Goal: Task Accomplishment & Management: Manage account settings

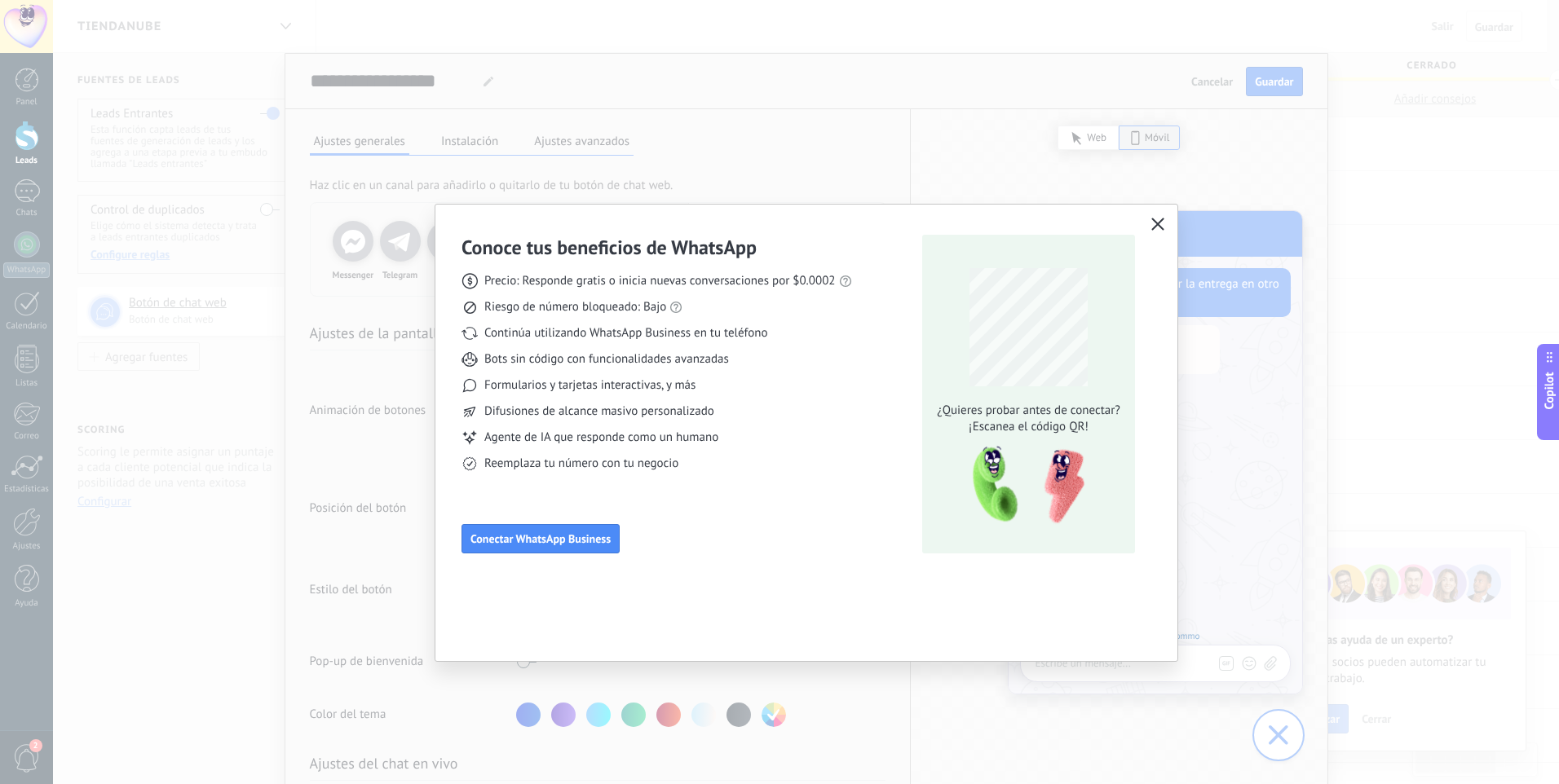
click at [1153, 220] on use "button" at bounding box center [1157, 223] width 12 height 12
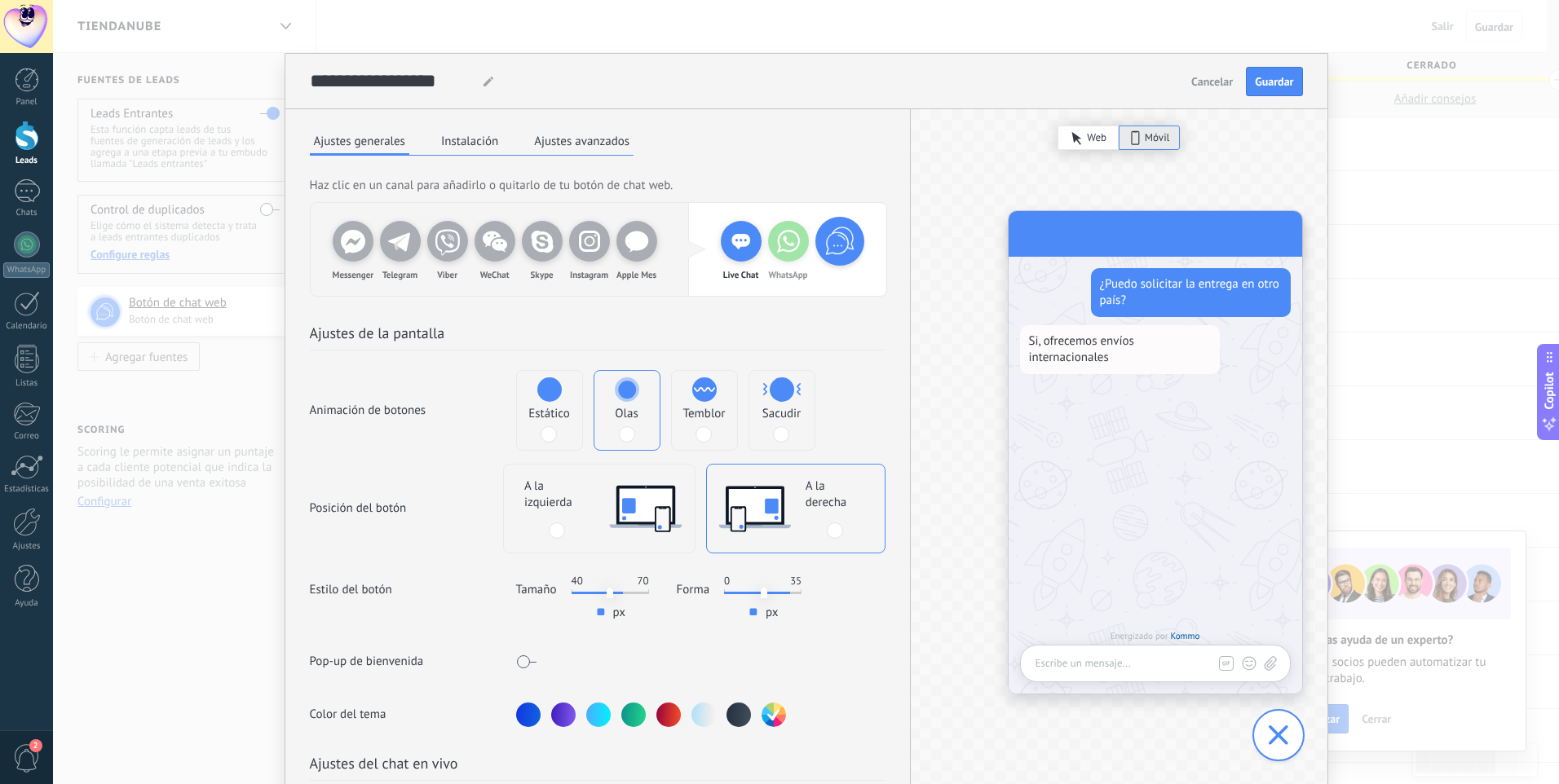
click at [1401, 234] on div "**********" at bounding box center [806, 392] width 1506 height 784
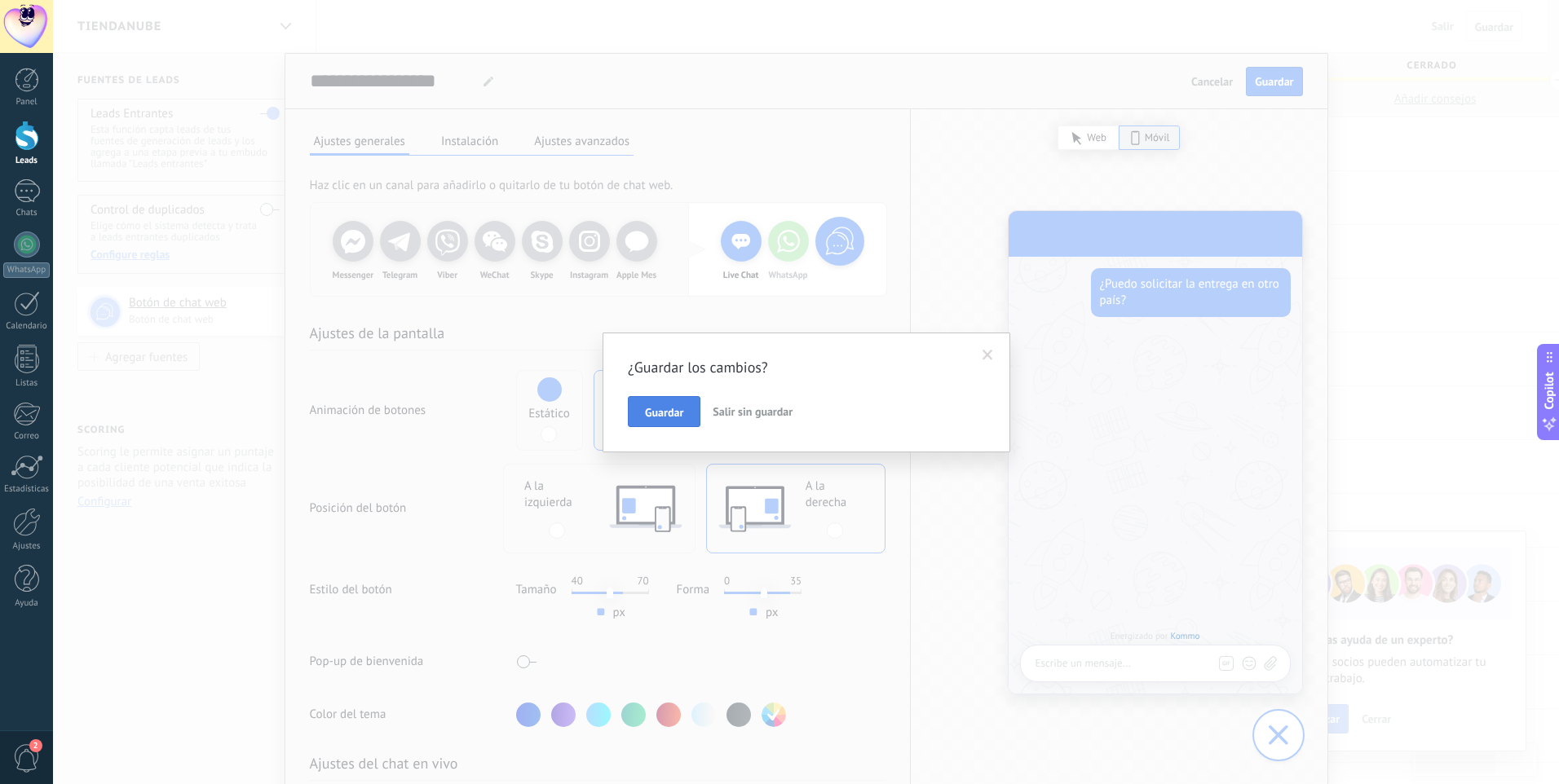
click at [682, 409] on span "Guardar" at bounding box center [664, 413] width 38 height 11
click at [1016, 357] on span at bounding box center [1013, 351] width 27 height 27
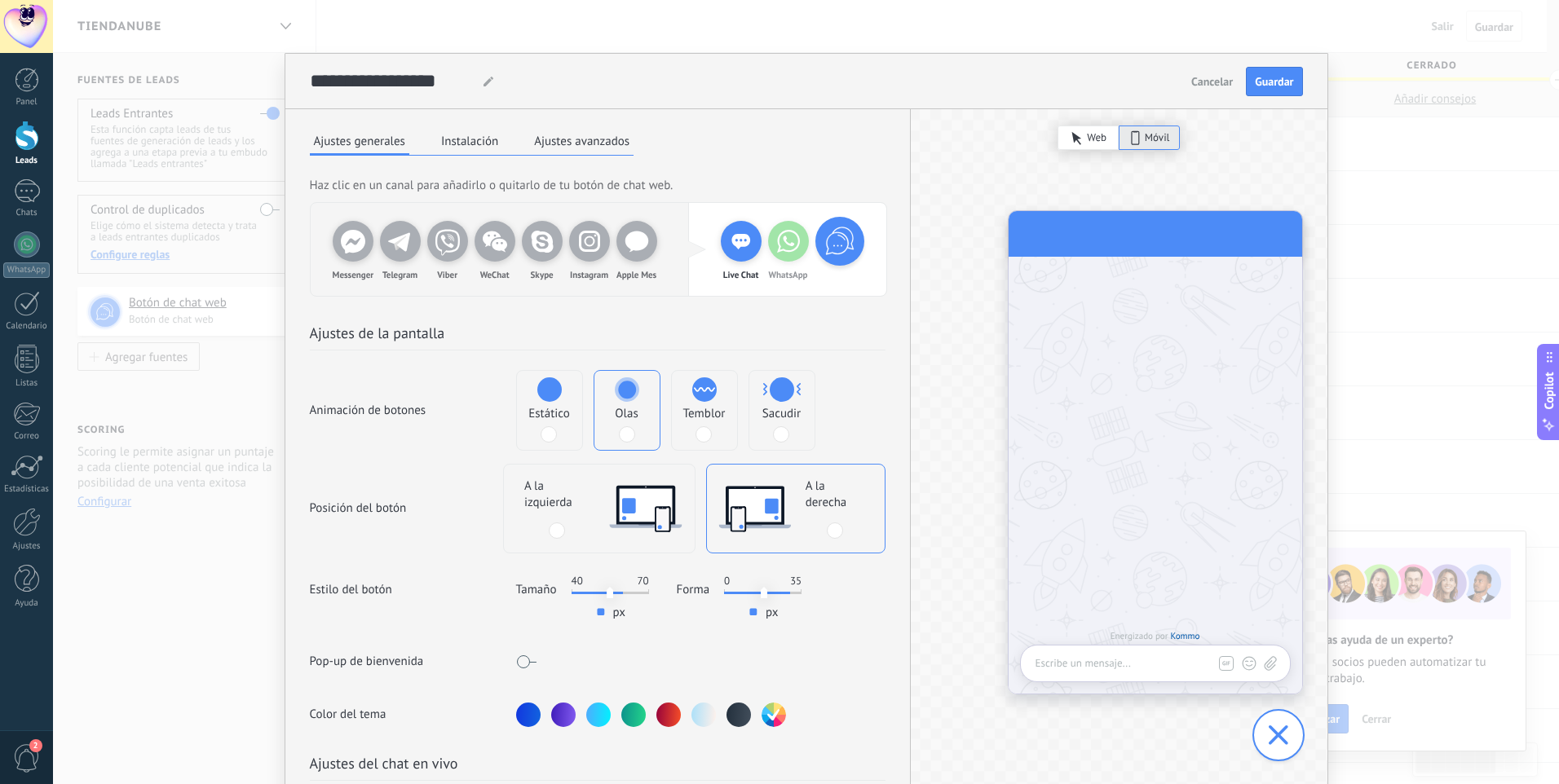
click at [1087, 145] on span "Web" at bounding box center [1096, 138] width 19 height 16
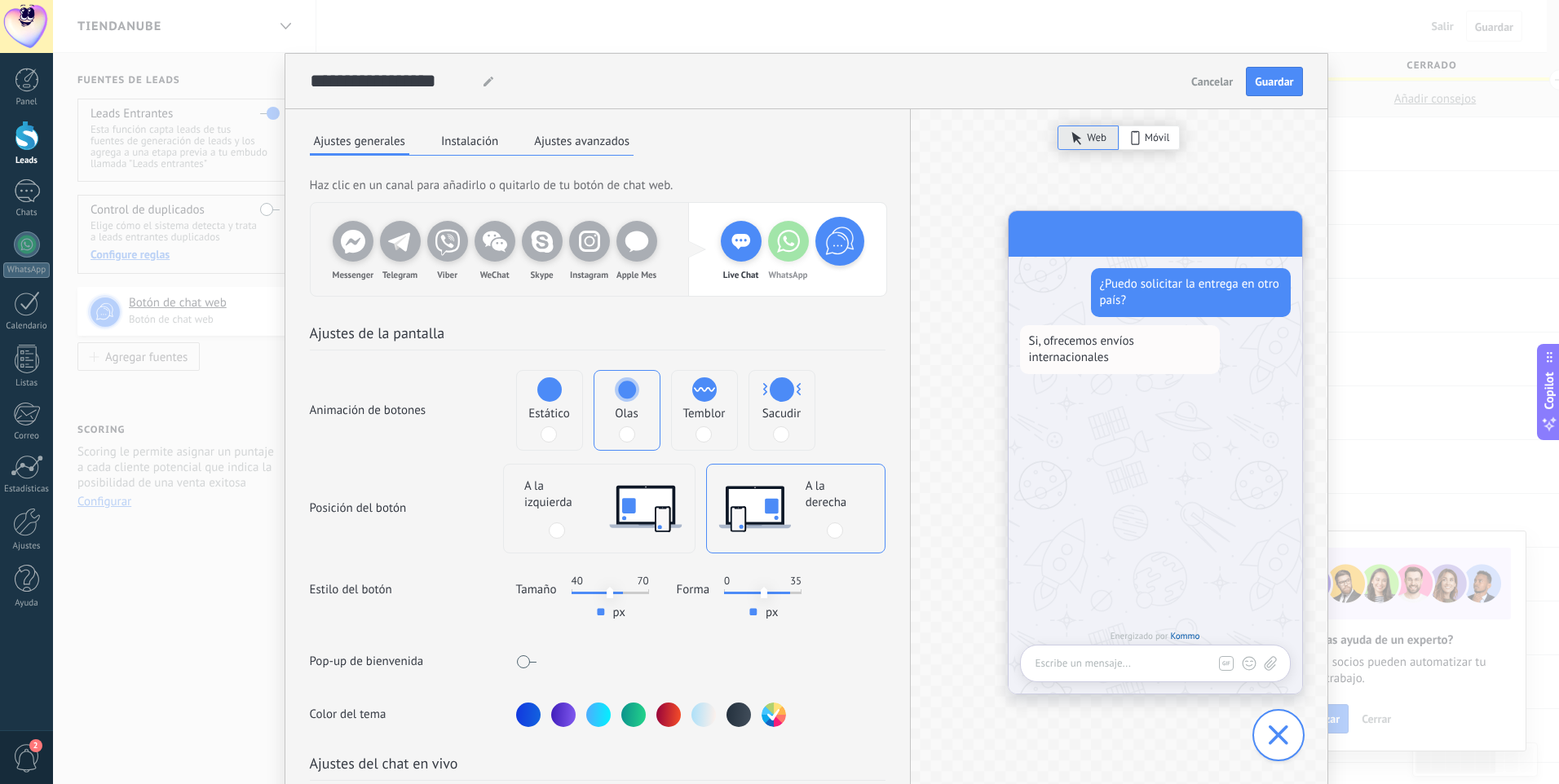
click at [788, 248] on icon at bounding box center [789, 242] width 33 height 33
click at [770, 341] on span "Configurar" at bounding box center [768, 339] width 50 height 11
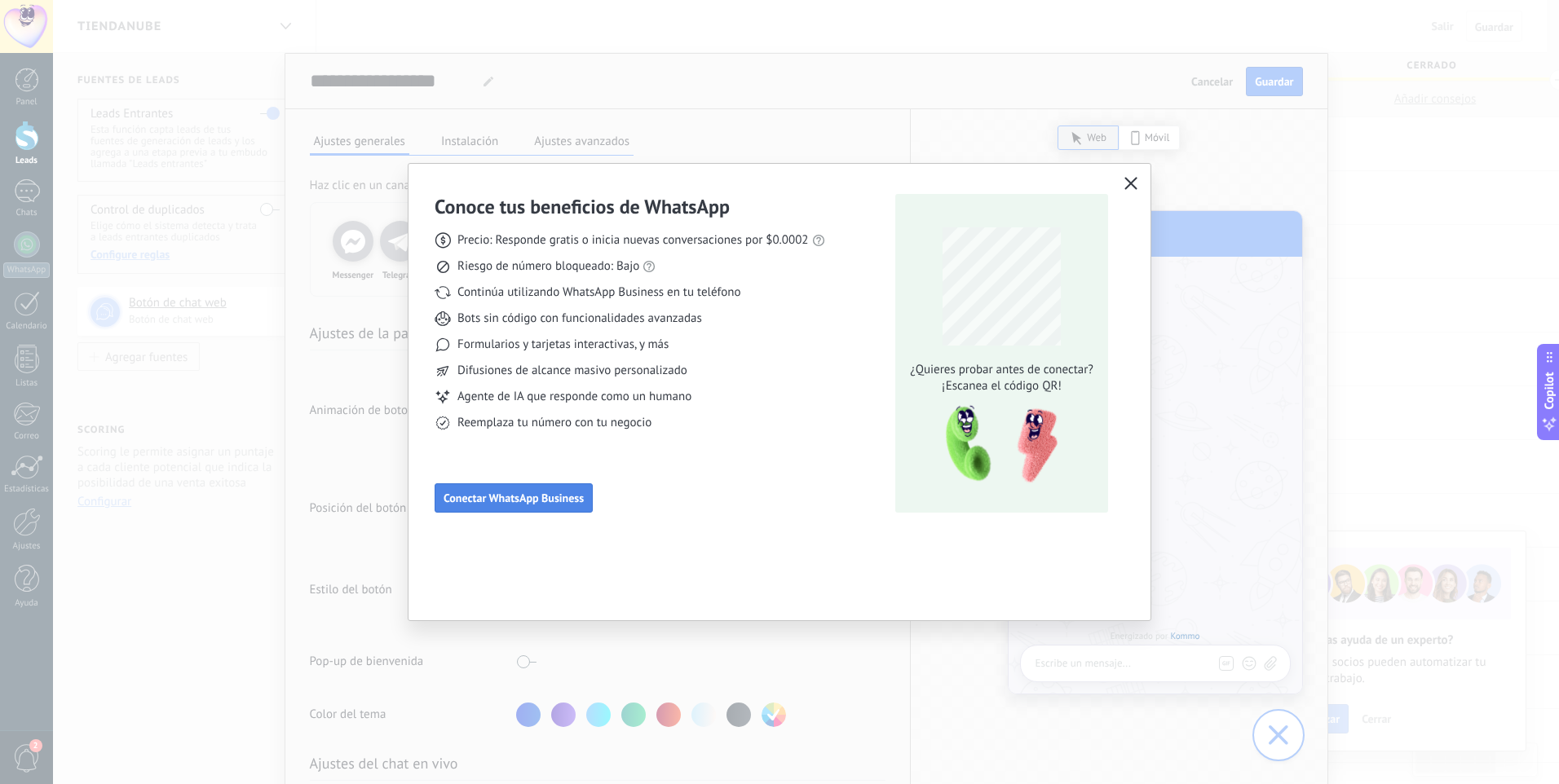
click at [551, 507] on button "Conectar WhatsApp Business" at bounding box center [513, 499] width 158 height 29
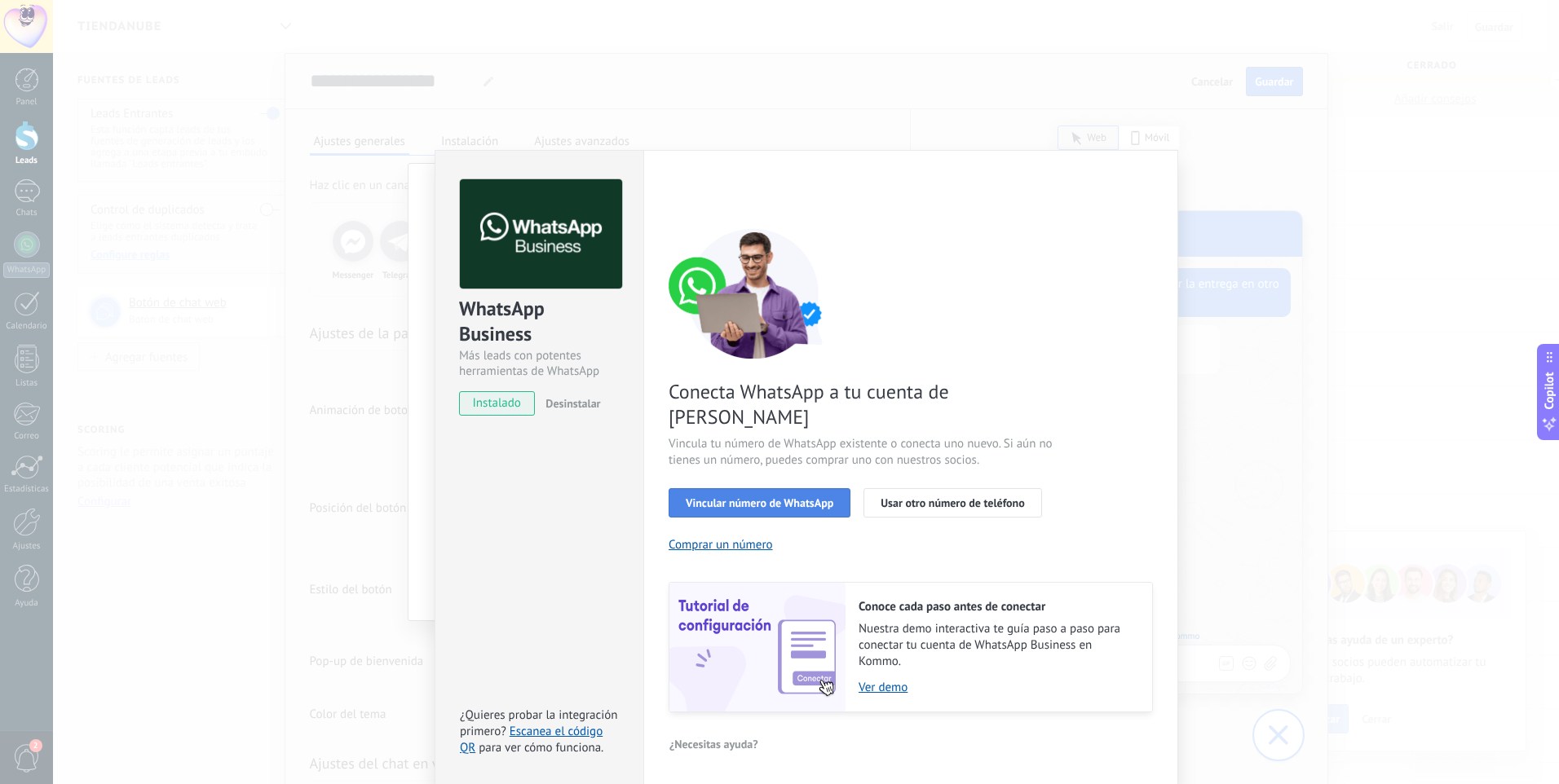
click at [836, 489] on button "Vincular número de WhatsApp" at bounding box center [759, 503] width 182 height 29
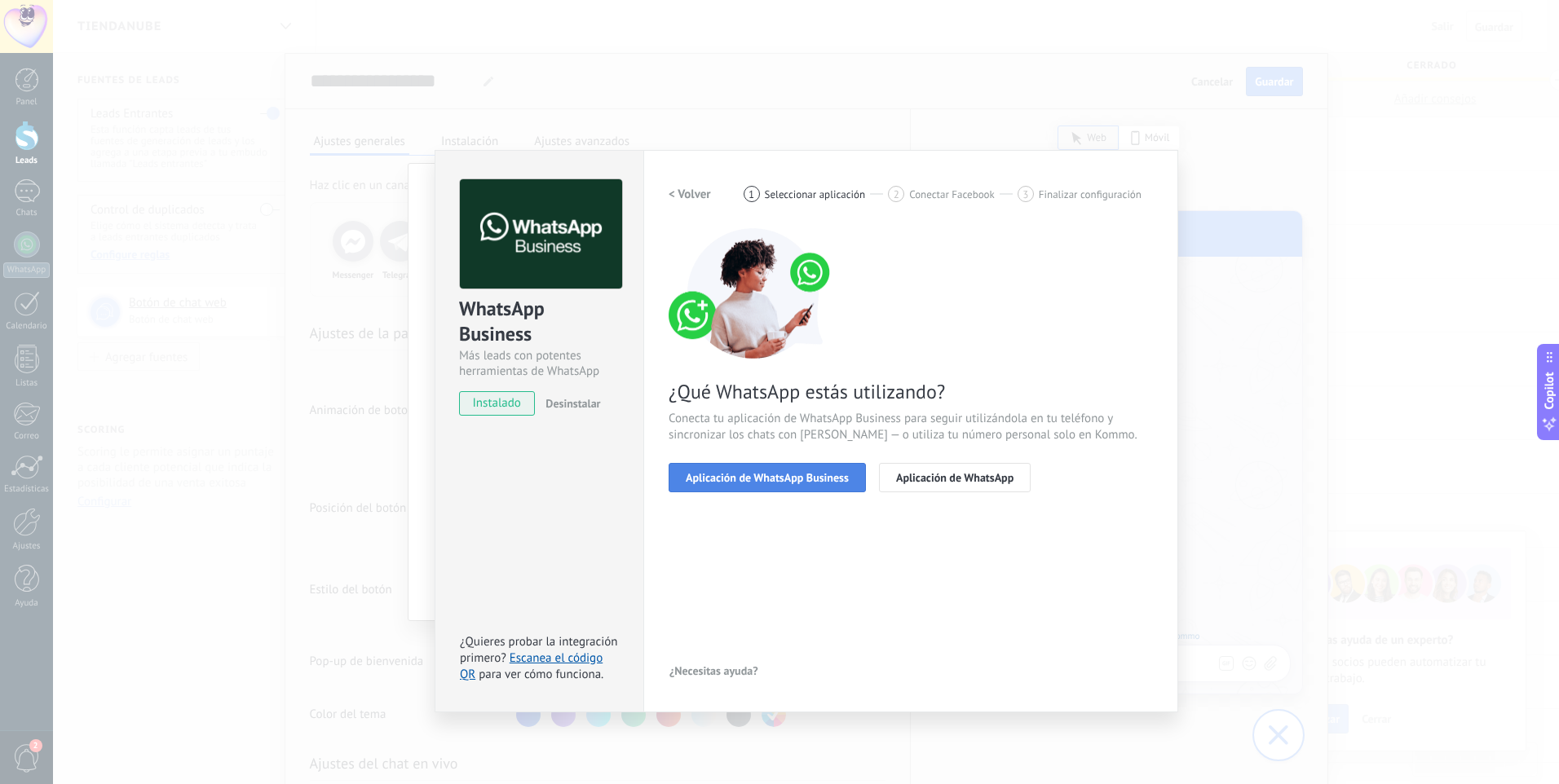
click at [834, 481] on span "Aplicación de WhatsApp Business" at bounding box center [768, 478] width 163 height 11
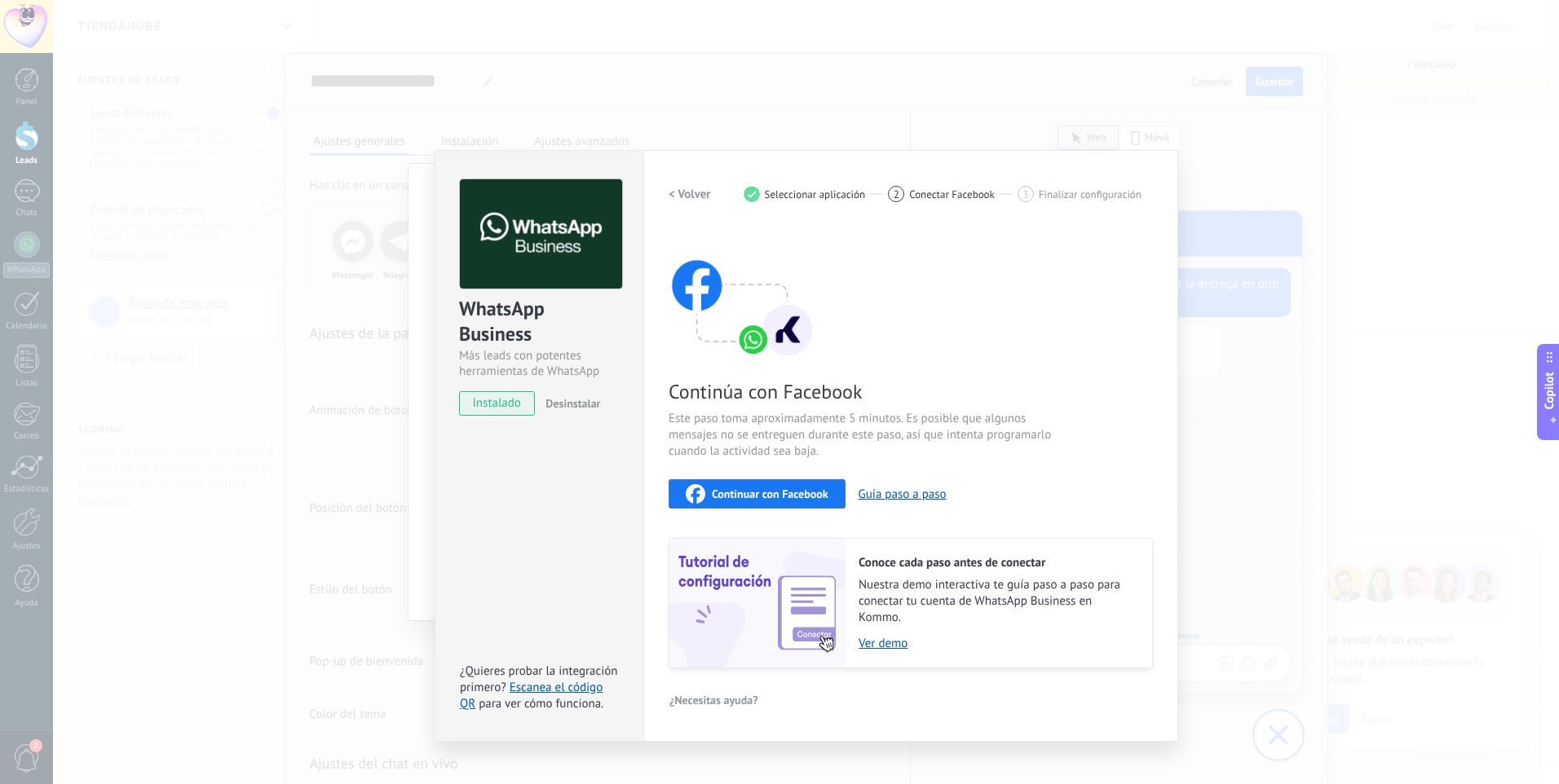
click at [782, 502] on div "Continuar con Facebook" at bounding box center [758, 493] width 143 height 19
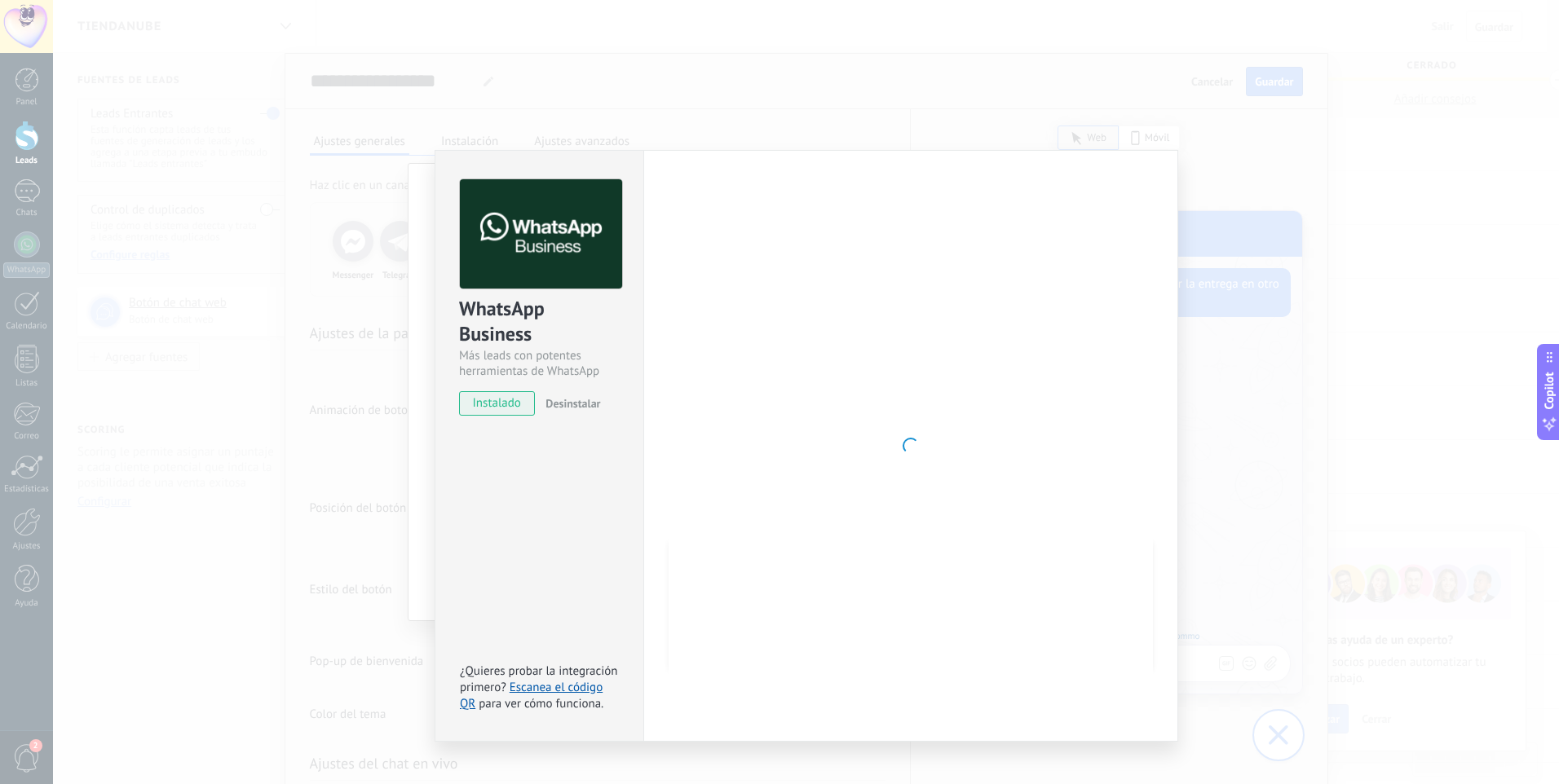
click at [1253, 467] on div "WhatsApp Business Más leads con potentes herramientas de WhatsApp instalado Des…" at bounding box center [806, 392] width 1506 height 784
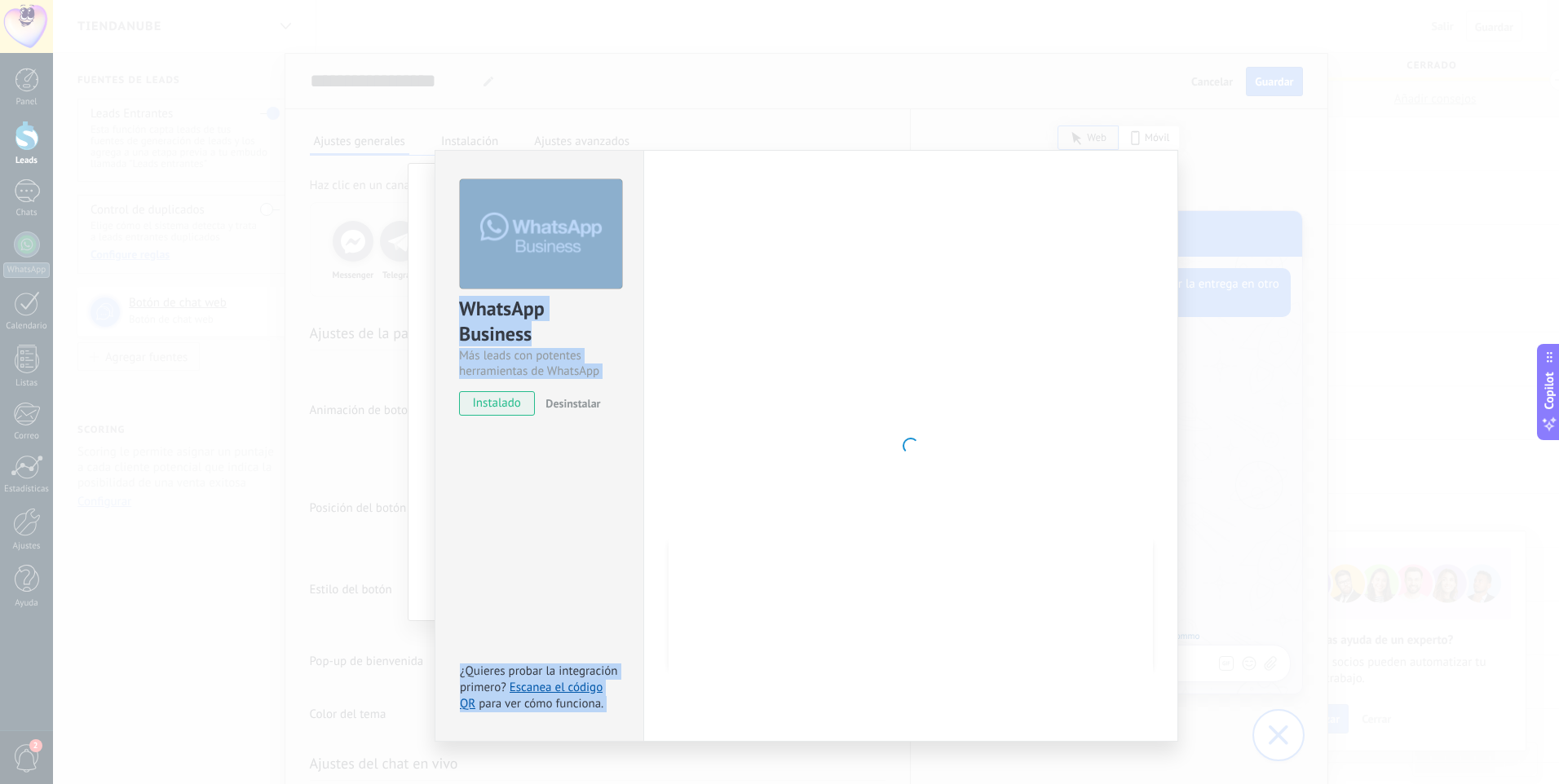
click at [1249, 468] on div "WhatsApp Business Más leads con potentes herramientas de WhatsApp instalado Des…" at bounding box center [806, 392] width 1506 height 784
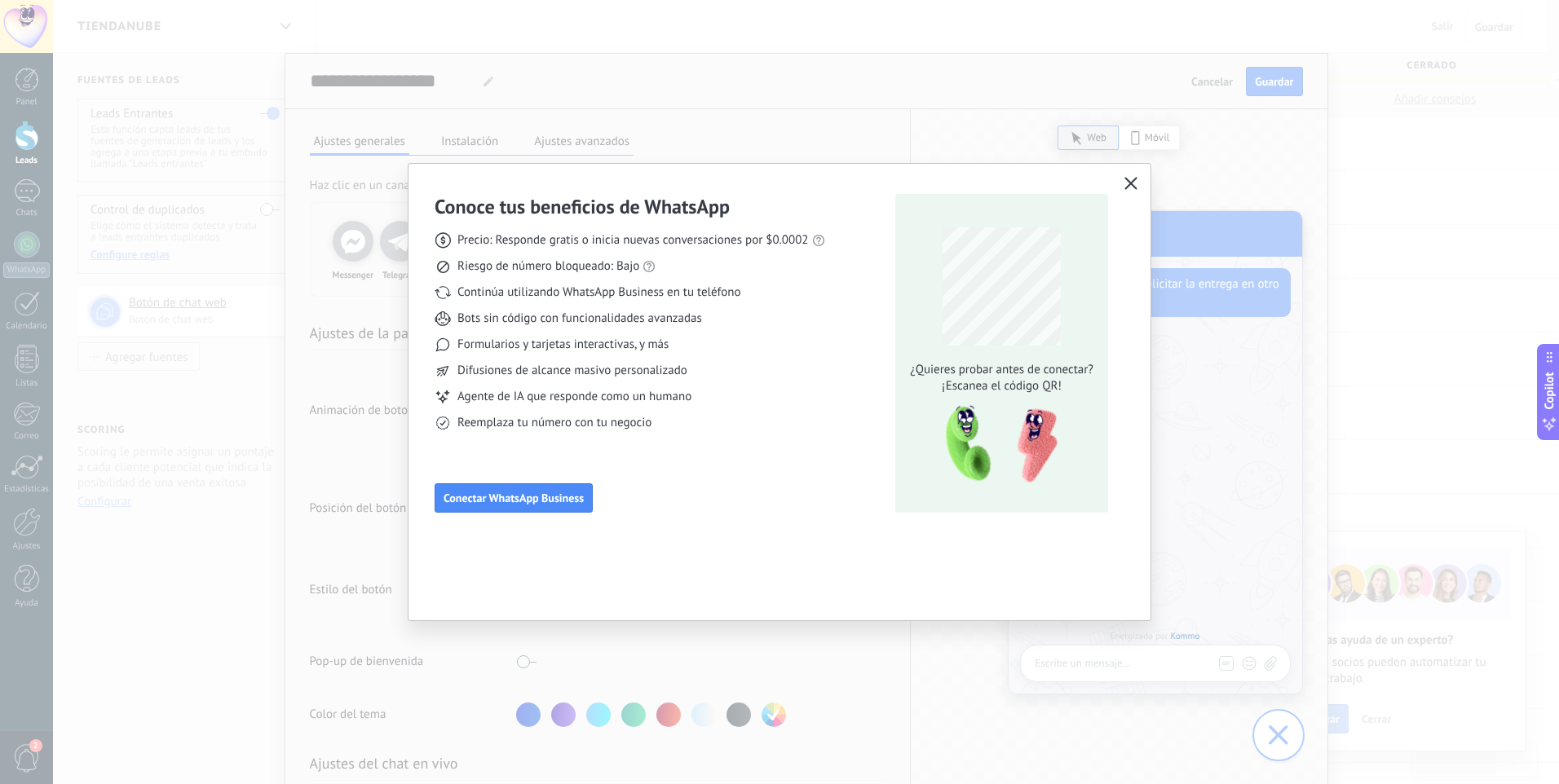
click at [1127, 183] on icon "button" at bounding box center [1131, 183] width 13 height 13
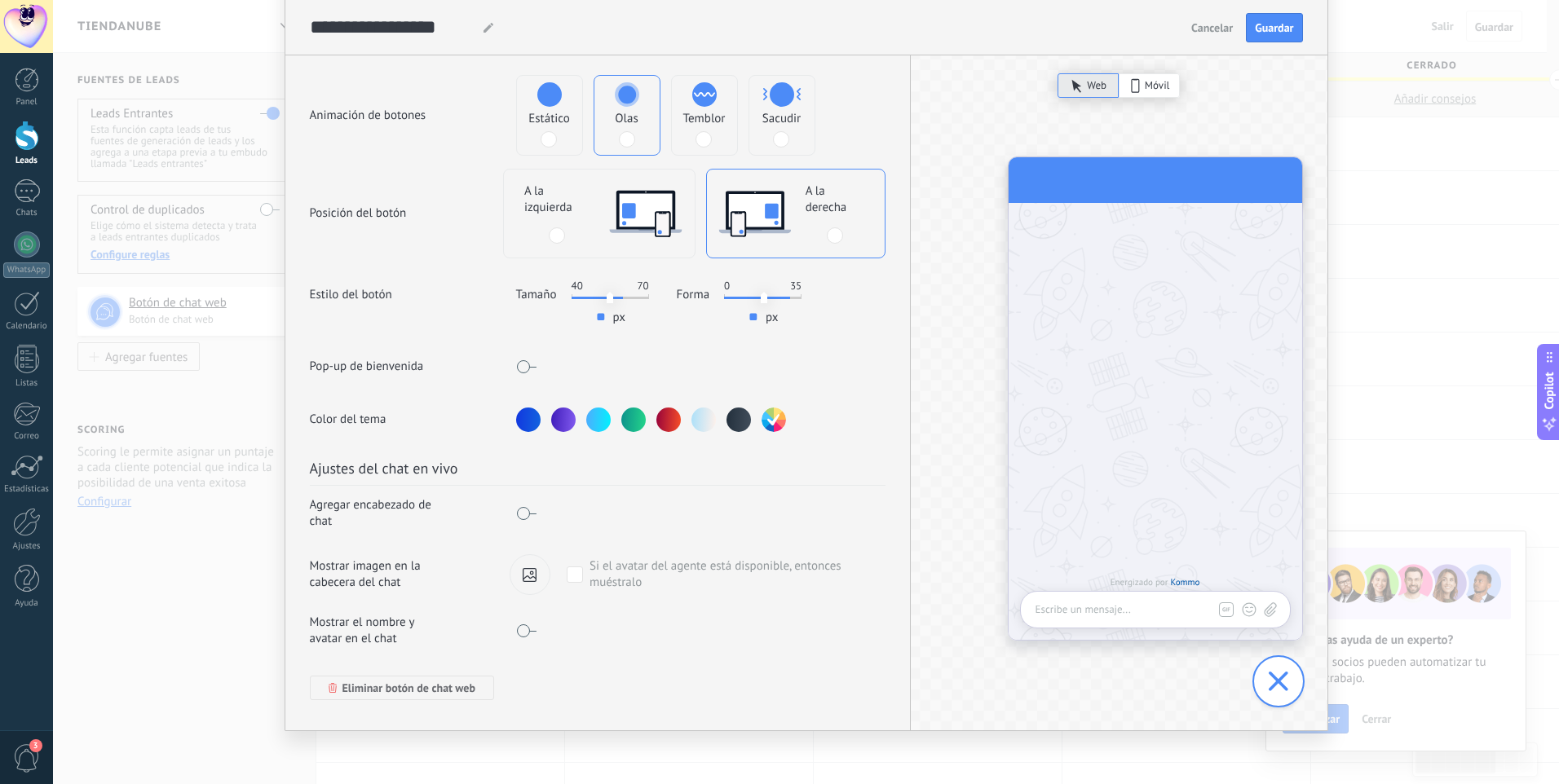
scroll to position [64, 0]
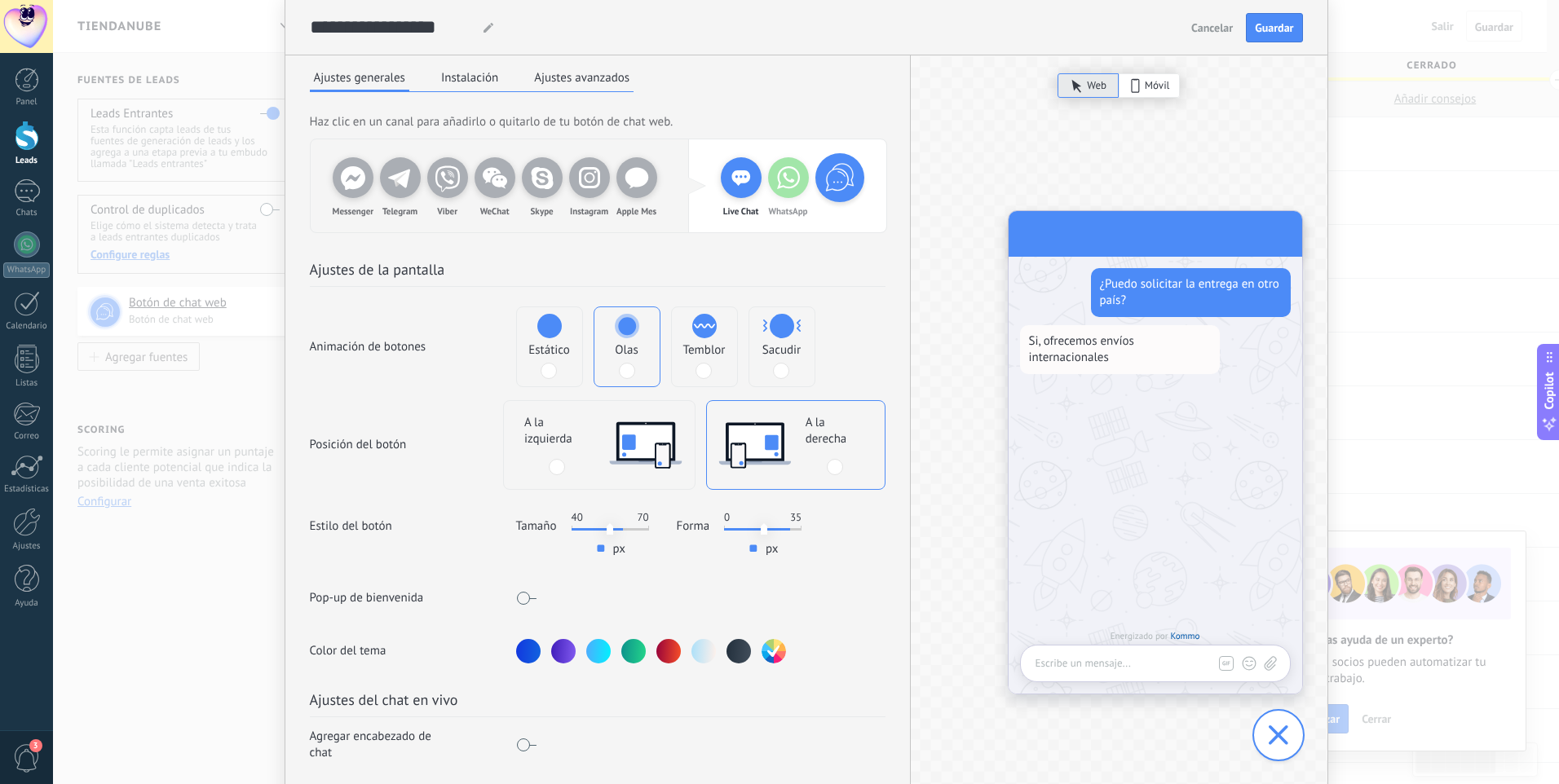
click at [1208, 29] on span "Cancelar" at bounding box center [1211, 27] width 41 height 11
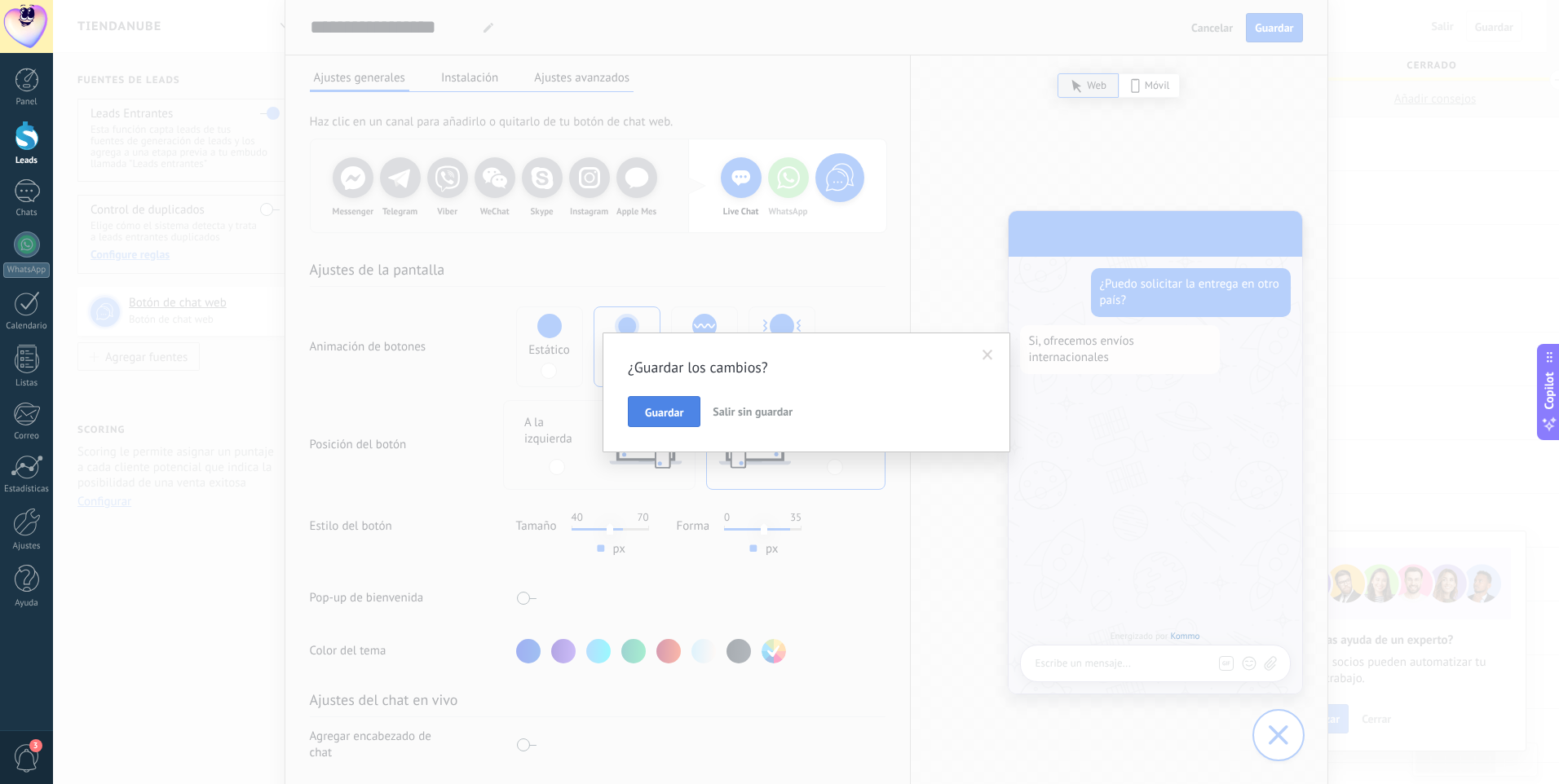
click at [676, 401] on button "Guardar" at bounding box center [663, 412] width 72 height 31
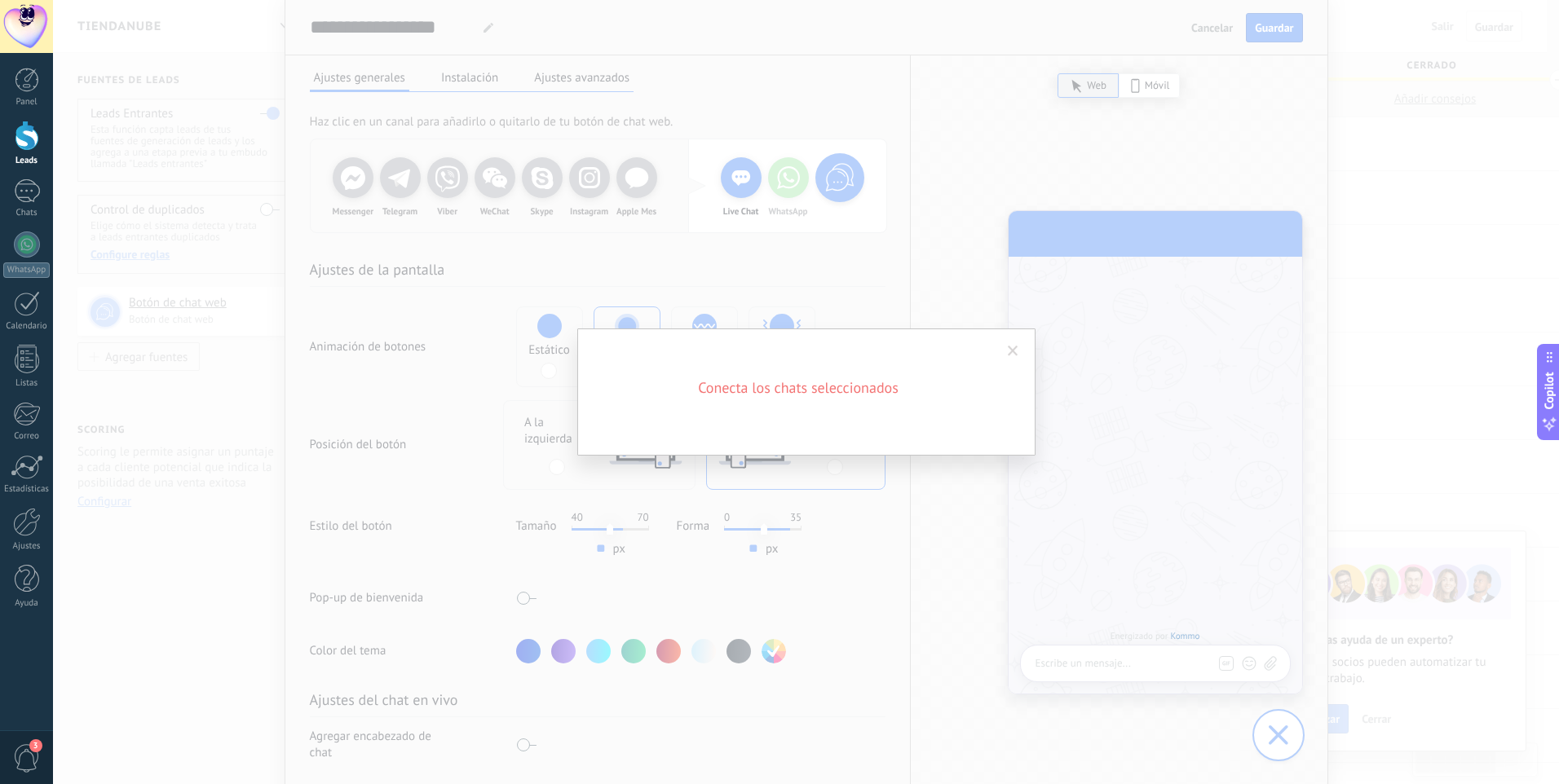
click at [1006, 350] on span at bounding box center [1013, 351] width 27 height 27
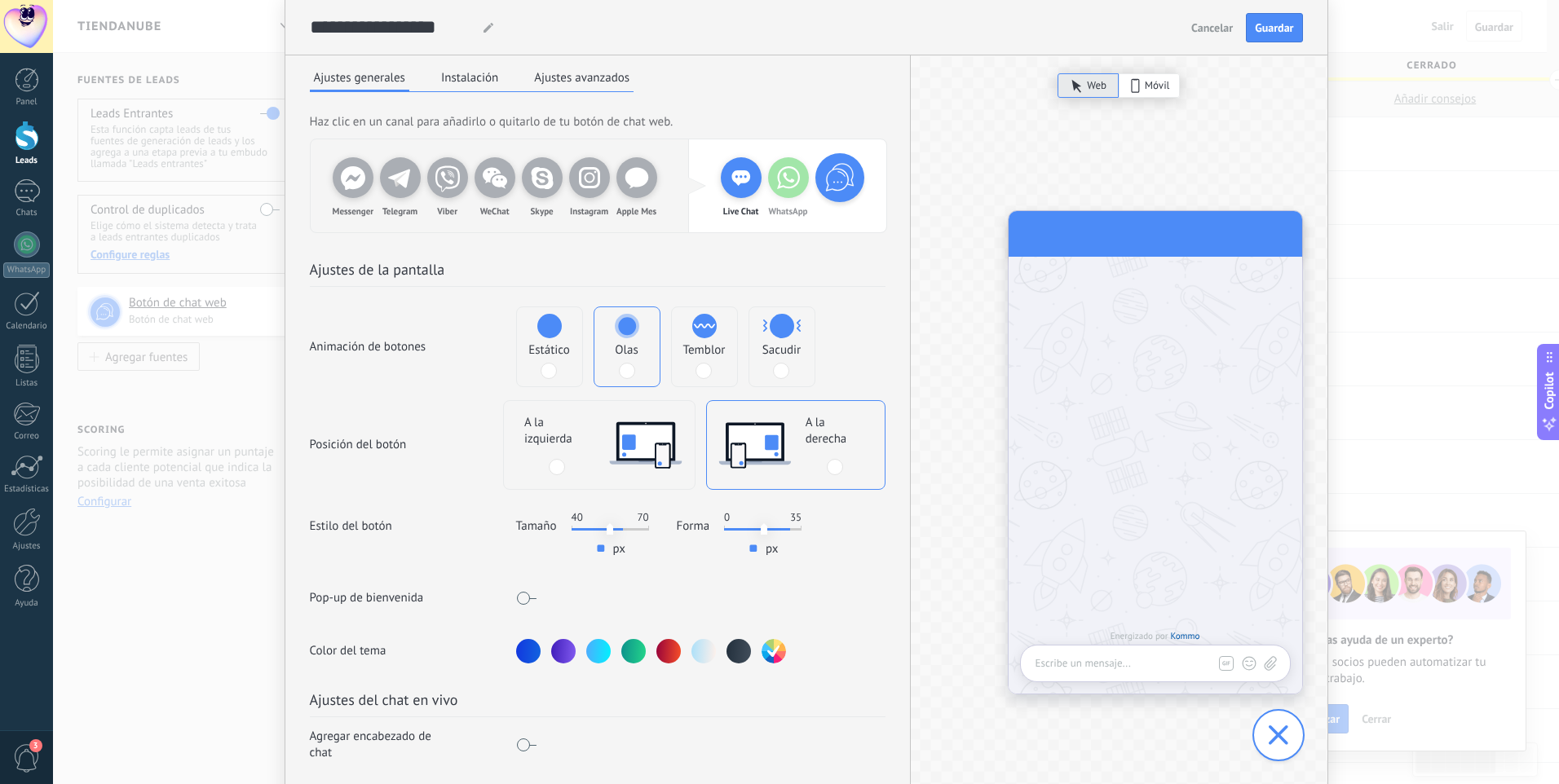
click at [1226, 30] on span "Cancelar" at bounding box center [1211, 27] width 41 height 11
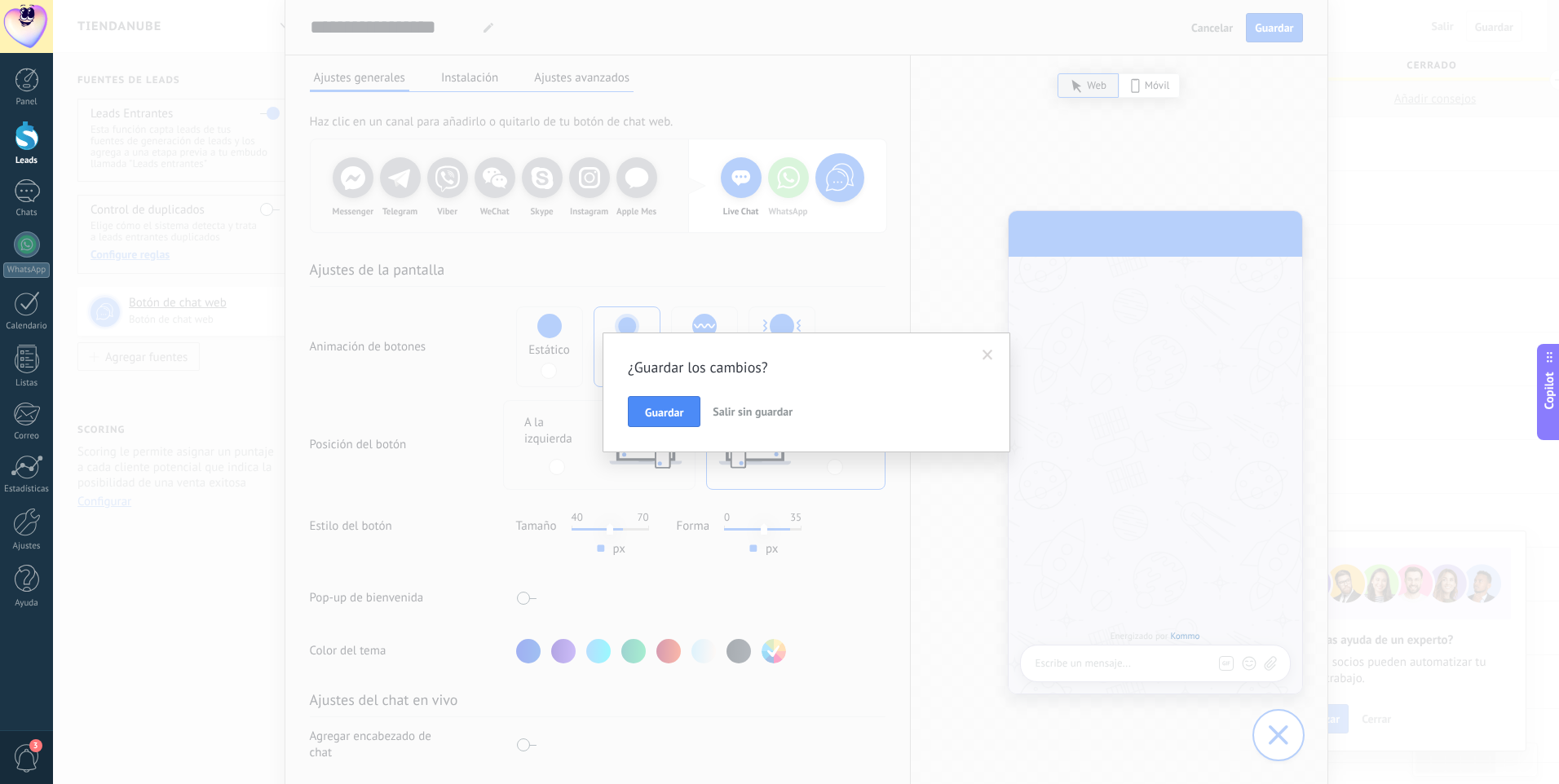
click at [744, 408] on span "Salir sin guardar" at bounding box center [752, 412] width 80 height 15
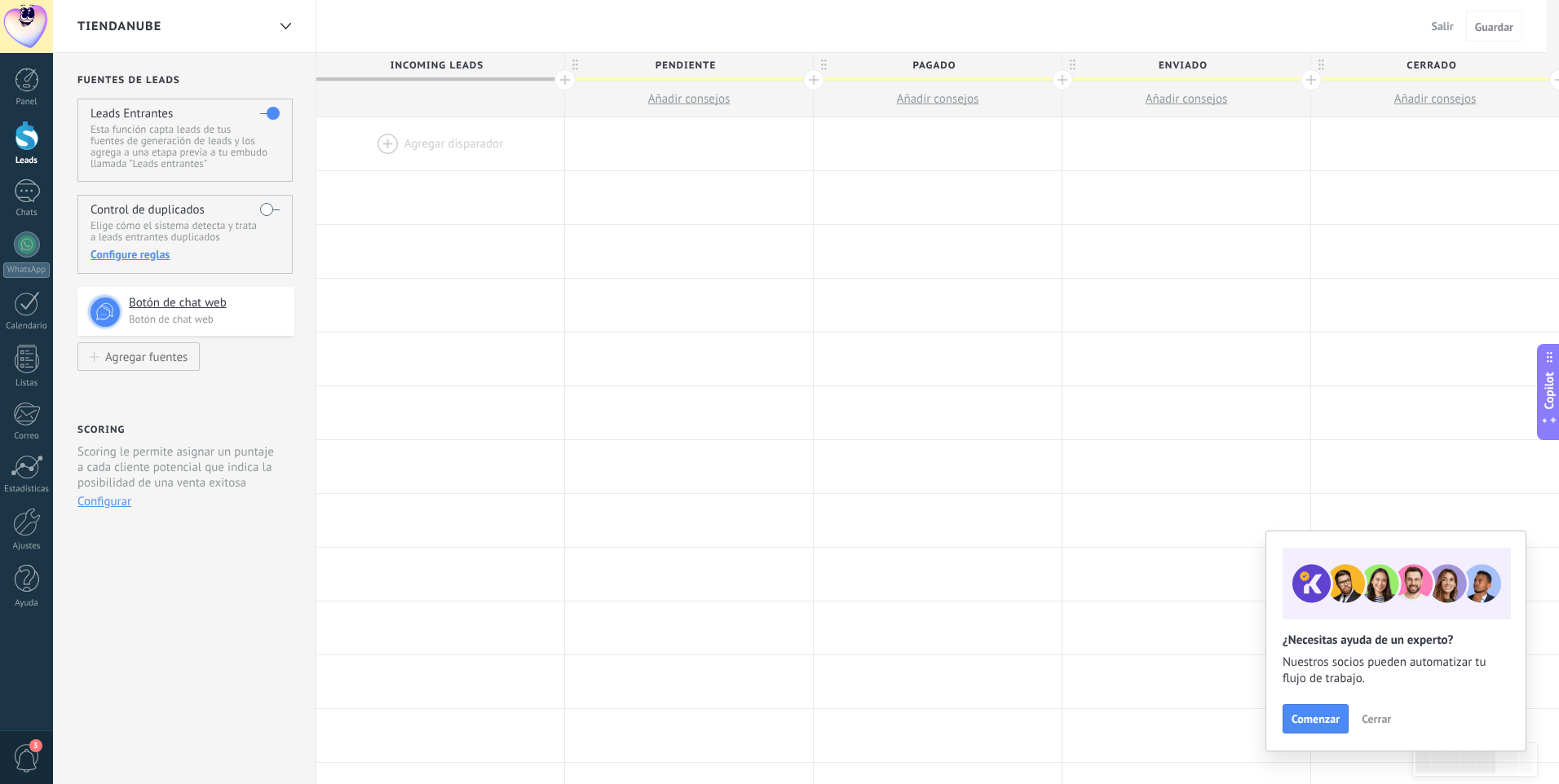
scroll to position [0, 0]
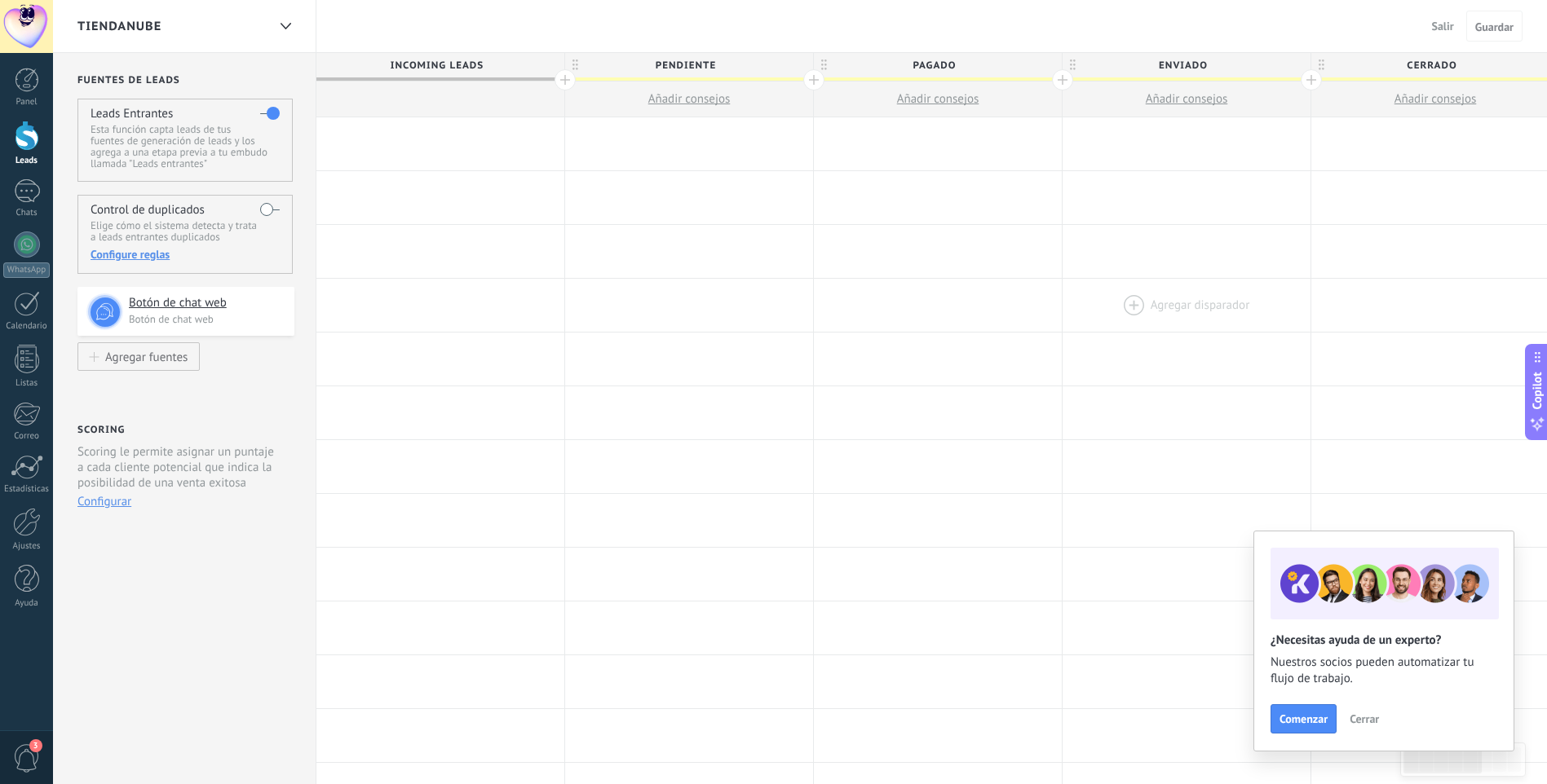
click at [1144, 290] on div at bounding box center [1186, 306] width 248 height 53
